Goal: Entertainment & Leisure: Consume media (video, audio)

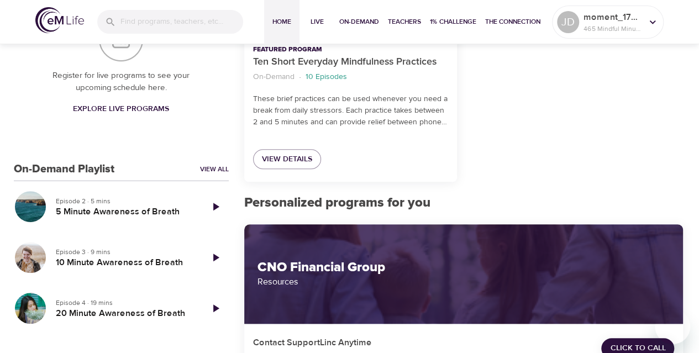
scroll to position [294, 0]
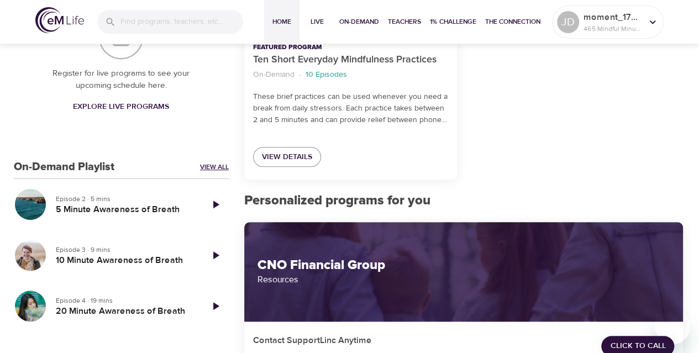
click at [212, 166] on link "View All" at bounding box center [214, 166] width 29 height 9
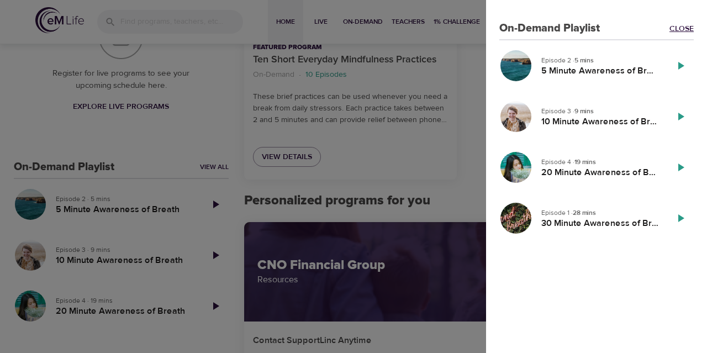
click at [674, 25] on link "Close" at bounding box center [681, 28] width 24 height 11
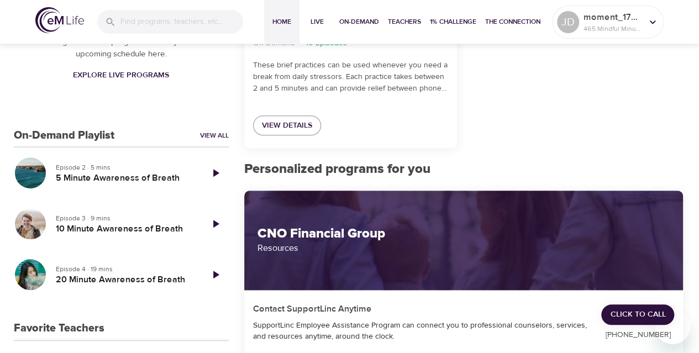
scroll to position [326, 0]
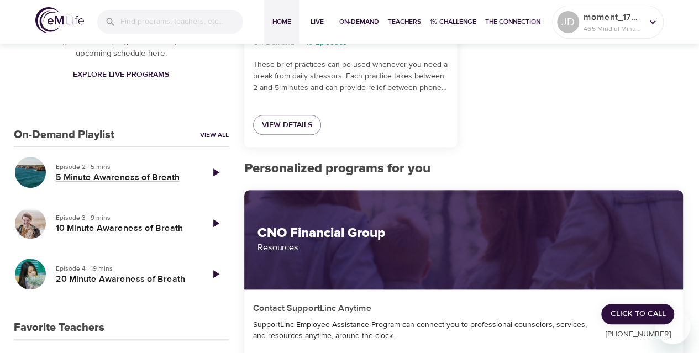
click at [85, 176] on h5 "5 Minute Awareness of Breath" at bounding box center [125, 178] width 138 height 12
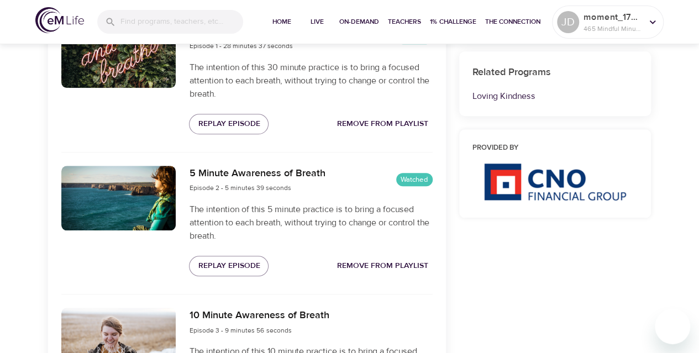
scroll to position [432, 0]
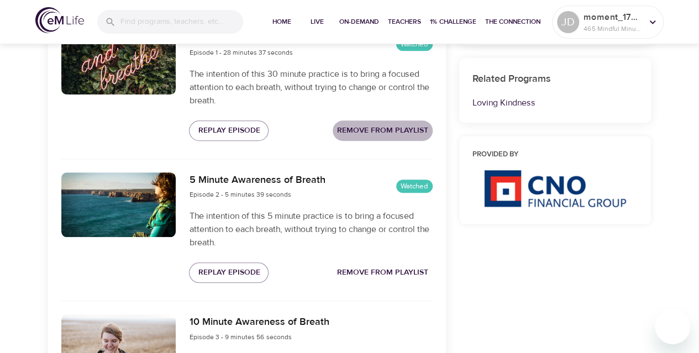
click at [373, 123] on button "Remove from Playlist" at bounding box center [382, 130] width 100 height 20
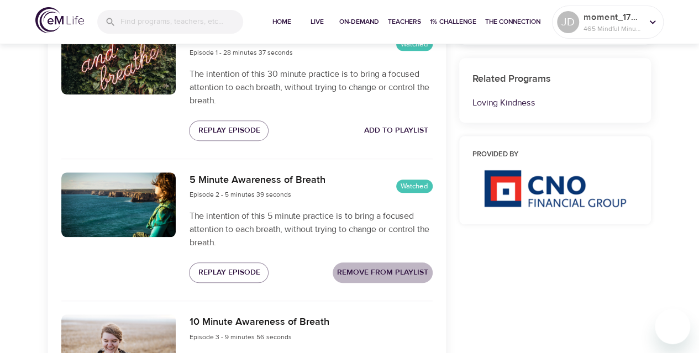
click at [370, 273] on span "Remove from Playlist" at bounding box center [382, 273] width 91 height 14
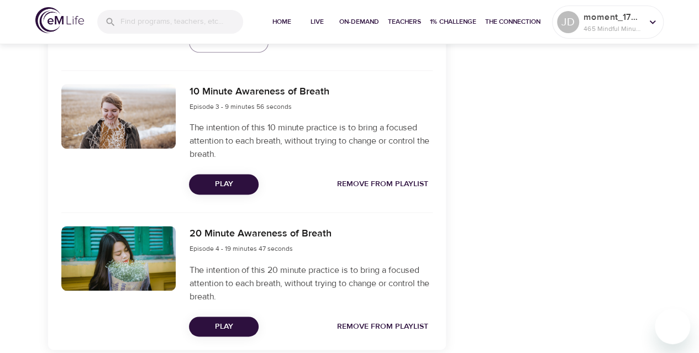
scroll to position [661, 0]
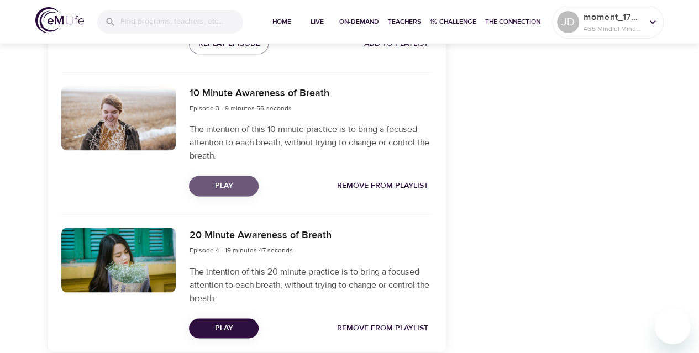
click at [228, 184] on span "Play" at bounding box center [224, 186] width 52 height 14
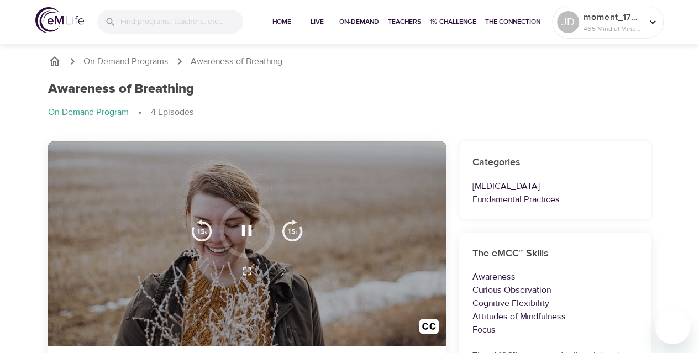
scroll to position [0, 0]
click at [657, 76] on div "On-Demand Programs Awareness of Breathing Awareness of Breathing On-Demand Prog…" at bounding box center [350, 91] width 630 height 100
click at [657, 76] on div "Awareness of Breathing On-Demand Program 4 Episodes" at bounding box center [349, 105] width 616 height 60
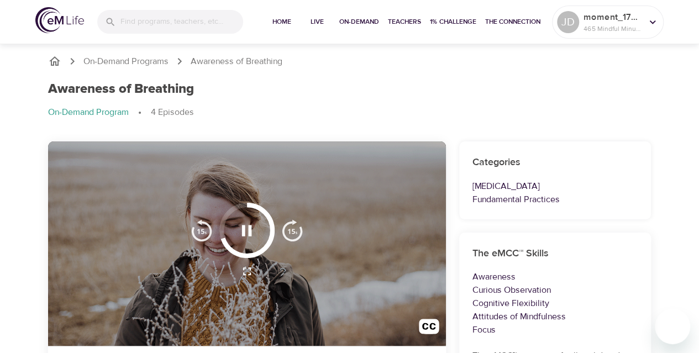
click at [657, 76] on div "Awareness of Breathing On-Demand Program 4 Episodes" at bounding box center [349, 105] width 616 height 60
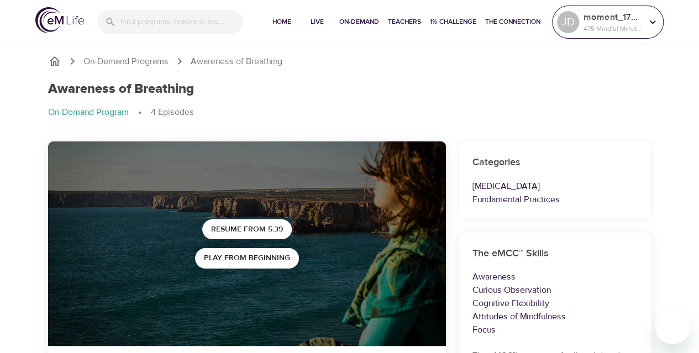
click at [652, 23] on icon at bounding box center [652, 22] width 6 height 4
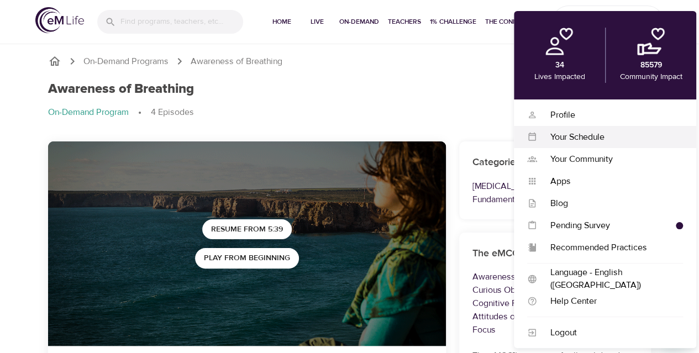
click at [578, 135] on div "Your Schedule" at bounding box center [610, 137] width 146 height 13
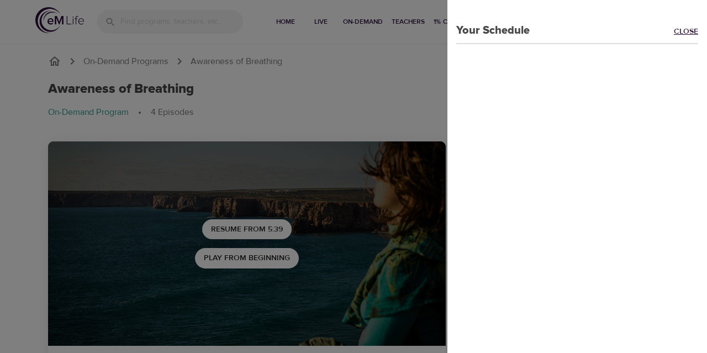
click at [674, 27] on link "Close" at bounding box center [690, 32] width 33 height 13
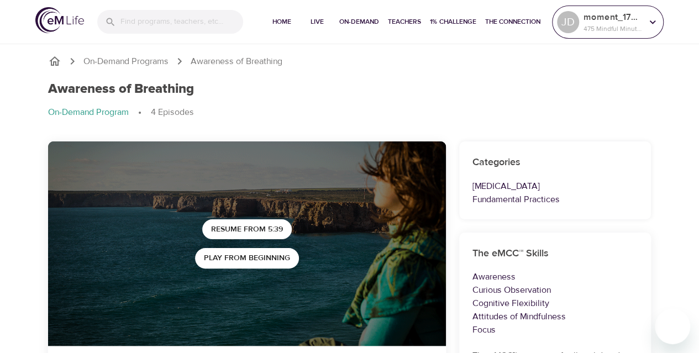
click at [624, 23] on p "moment_1745271098" at bounding box center [612, 16] width 59 height 13
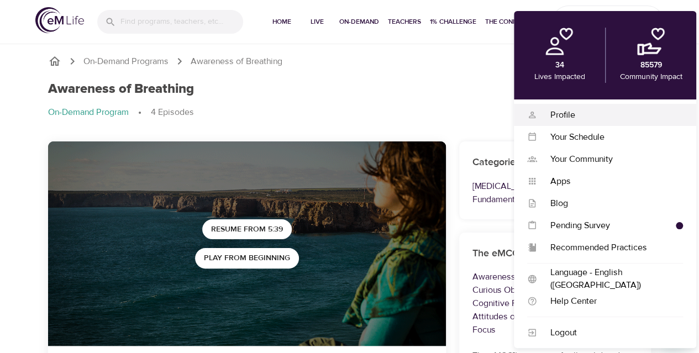
click at [564, 110] on div "Profile" at bounding box center [610, 115] width 146 height 13
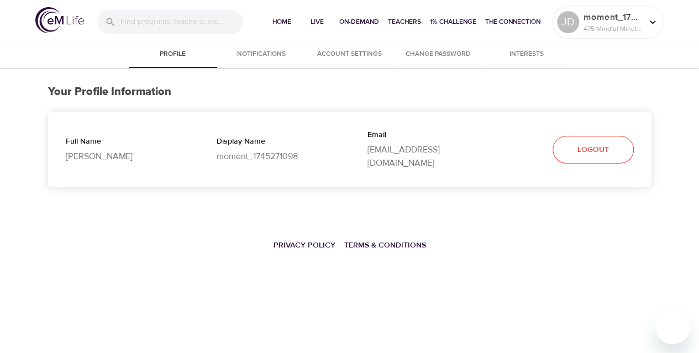
select select "10"
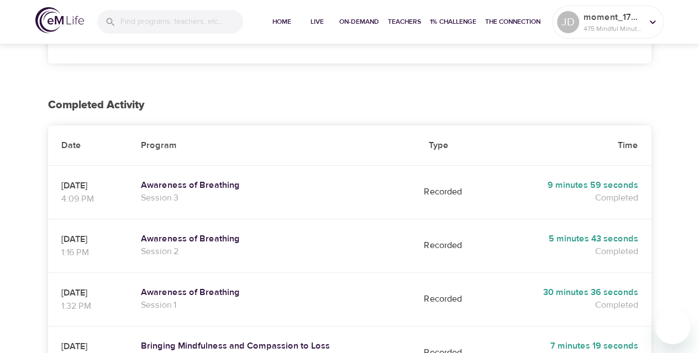
scroll to position [134, 0]
